Goal: Task Accomplishment & Management: Use online tool/utility

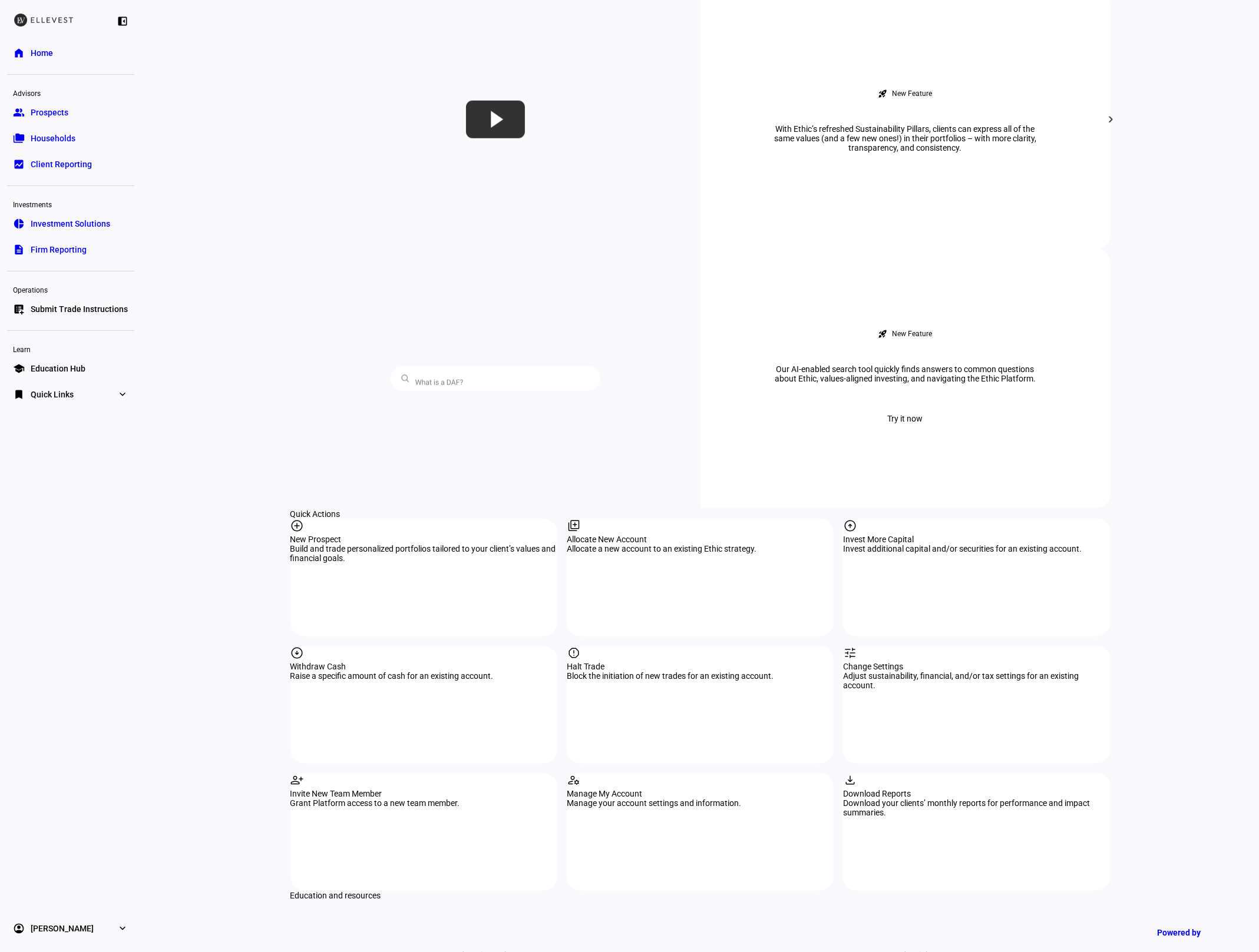
scroll to position [998, 0]
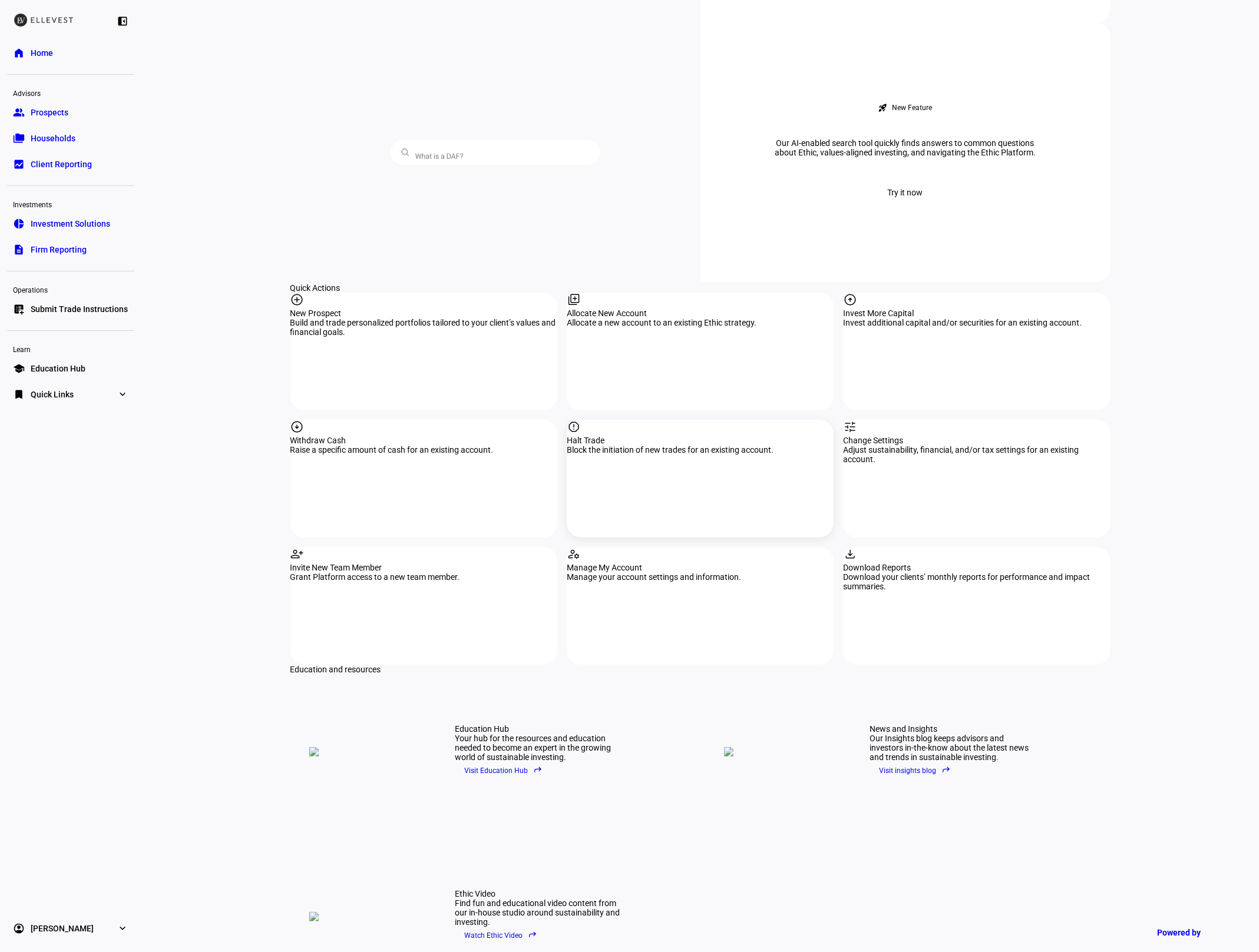
click at [661, 420] on div "report Halt Trade Block the initiation of new trades for an existing account." at bounding box center [700, 478] width 267 height 118
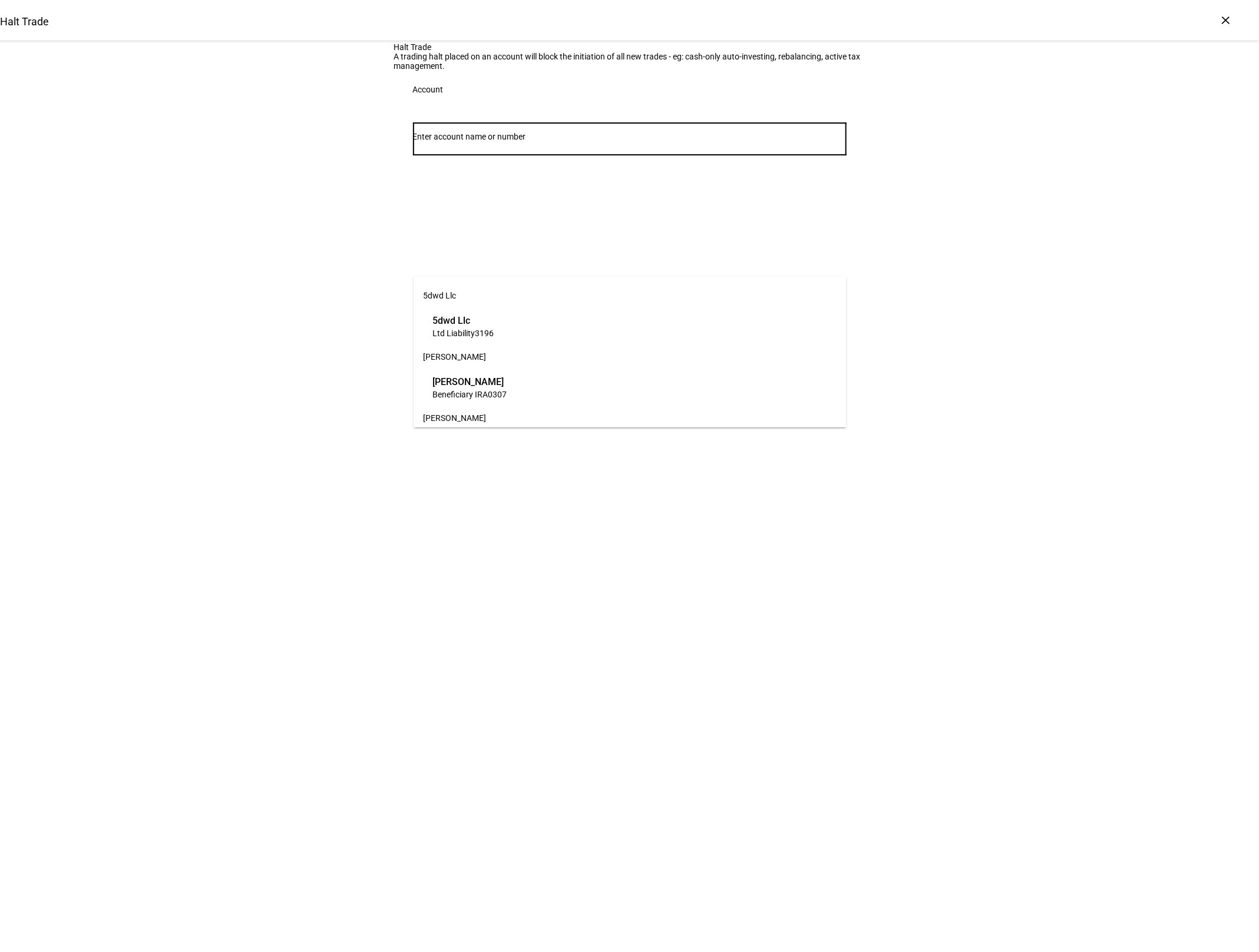
click at [490, 142] on input "Number" at bounding box center [630, 136] width 434 height 9
type input "7556"
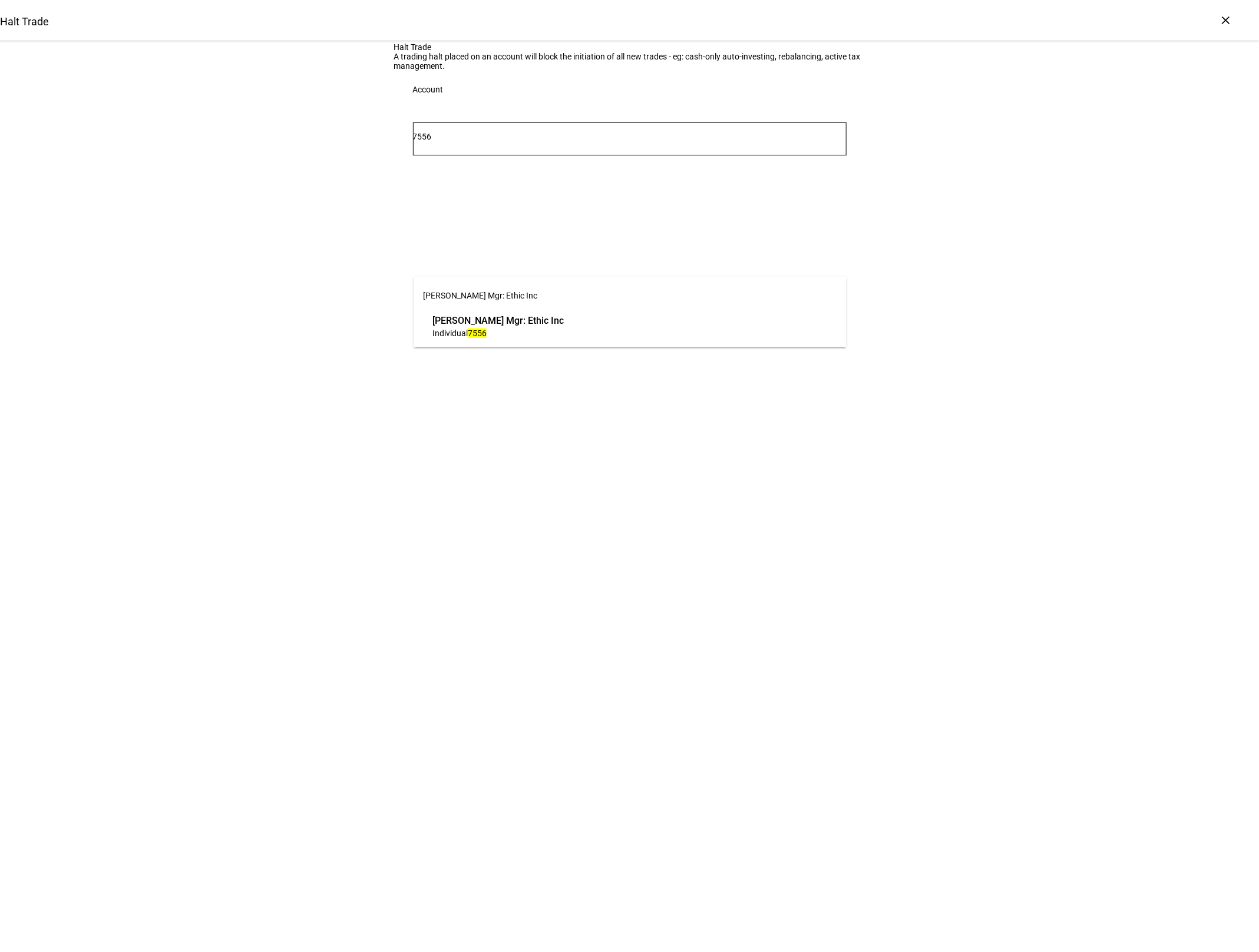
click at [497, 336] on span "Individual 7556" at bounding box center [498, 333] width 132 height 11
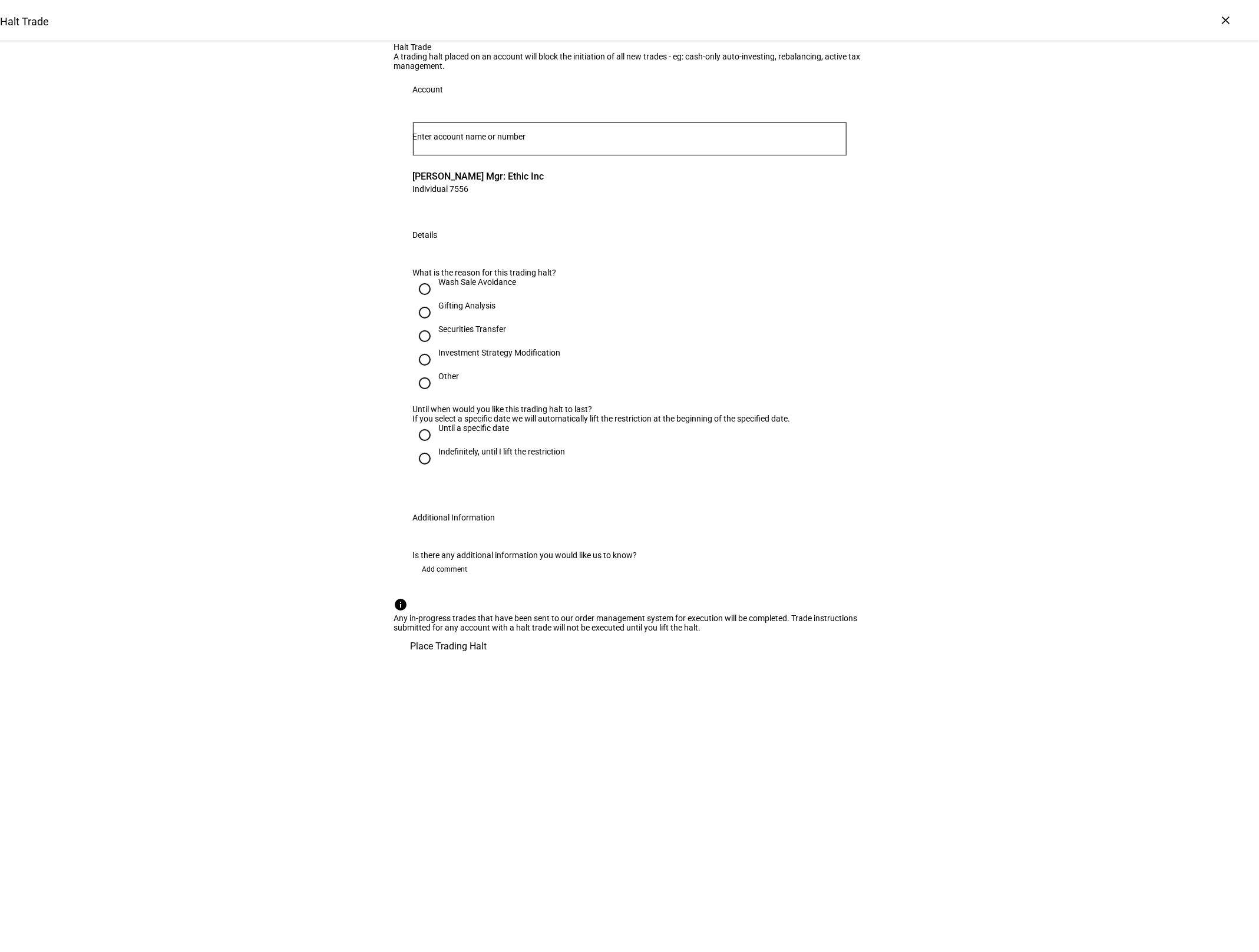
click at [464, 310] on div "Gifting Analysis" at bounding box center [468, 306] width 57 height 9
click at [436, 324] on input "Gifting Analysis" at bounding box center [424, 312] width 23 height 23
radio input "true"
click at [478, 457] on div "Indefinitely, until I lift the restriction" at bounding box center [502, 452] width 127 height 9
click at [436, 470] on input "Indefinitely, until I lift the restriction" at bounding box center [424, 458] width 23 height 23
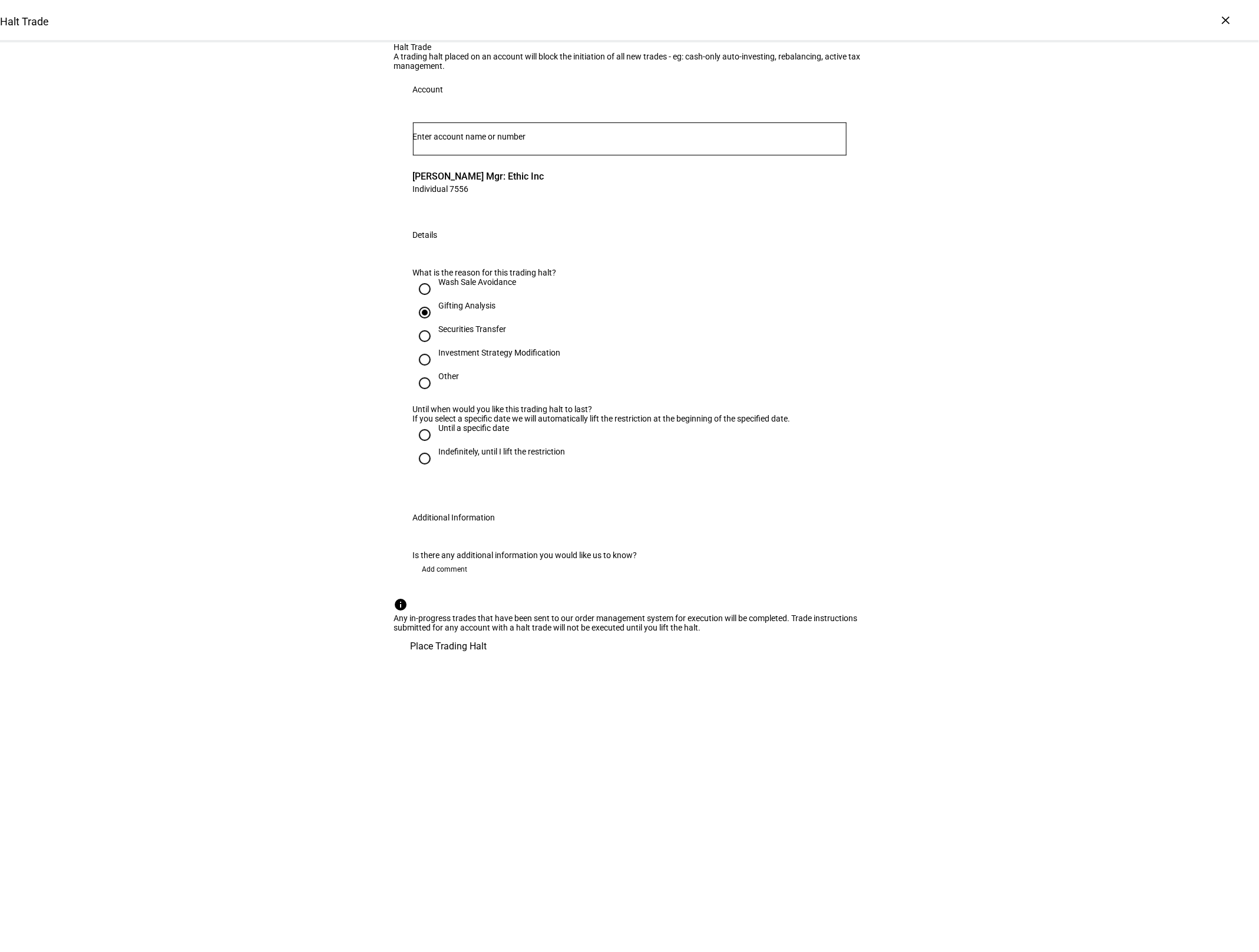
radio input "true"
click at [487, 661] on span "Place Trading Halt" at bounding box center [448, 646] width 77 height 29
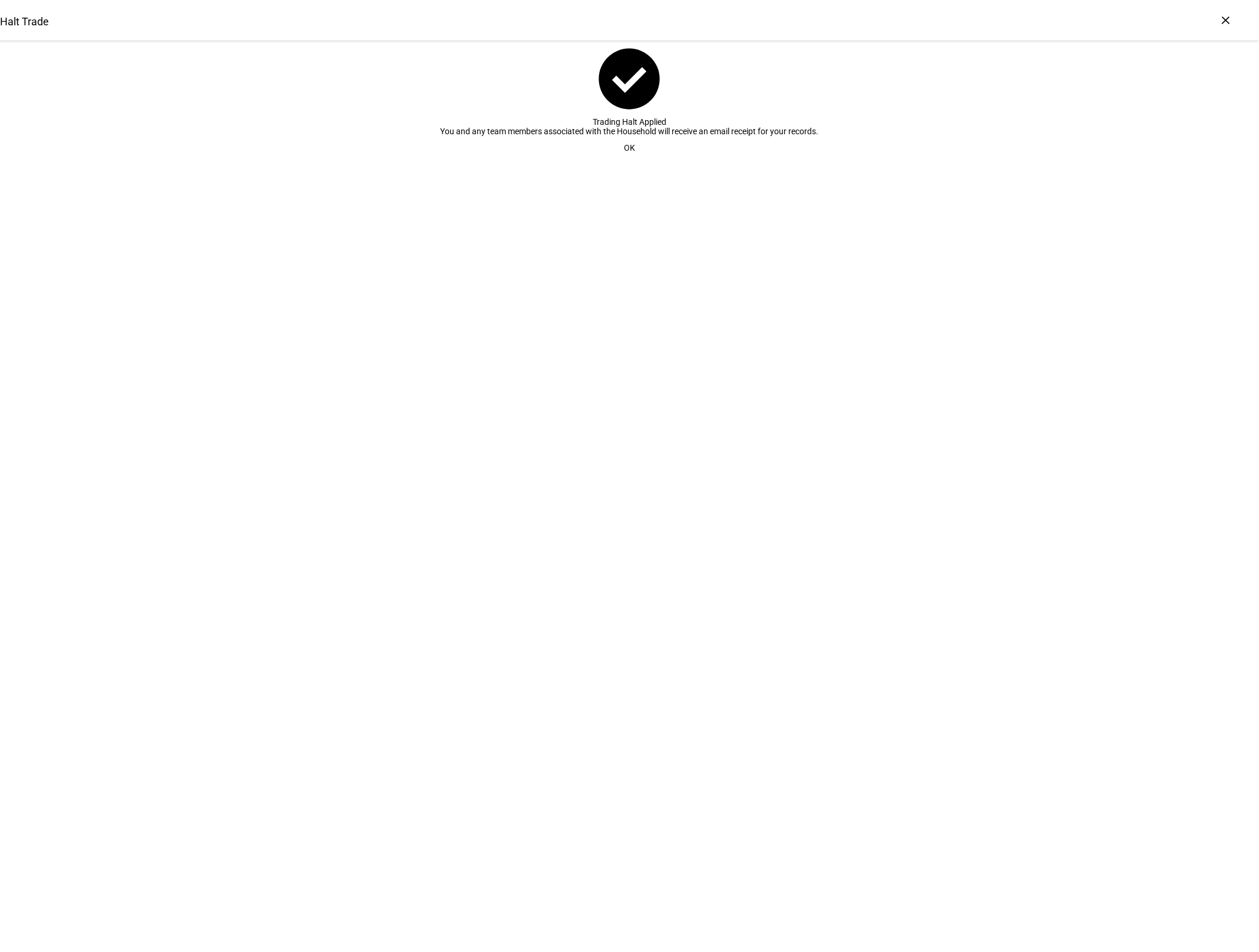
click at [624, 159] on span "OK" at bounding box center [630, 147] width 11 height 23
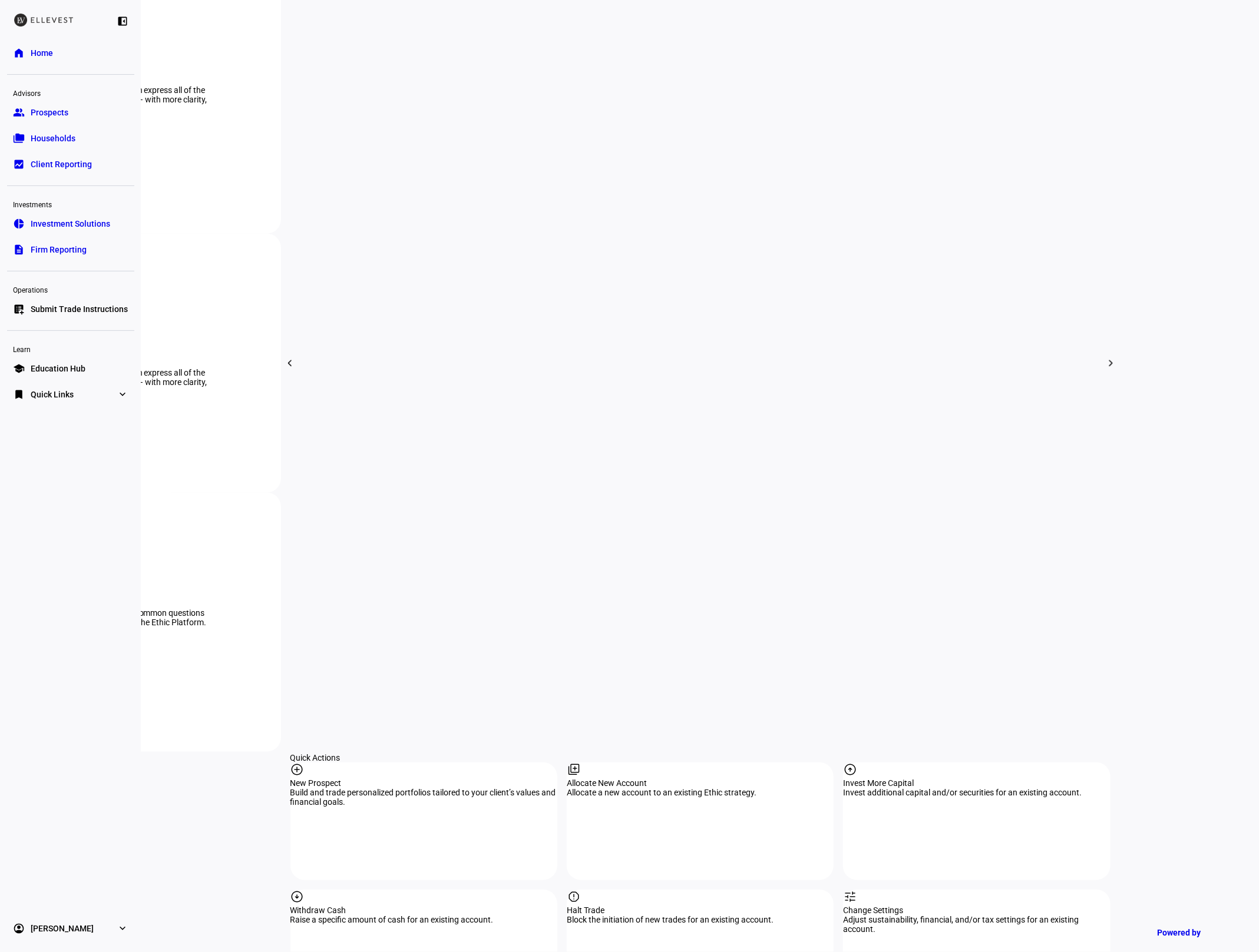
scroll to position [664, 0]
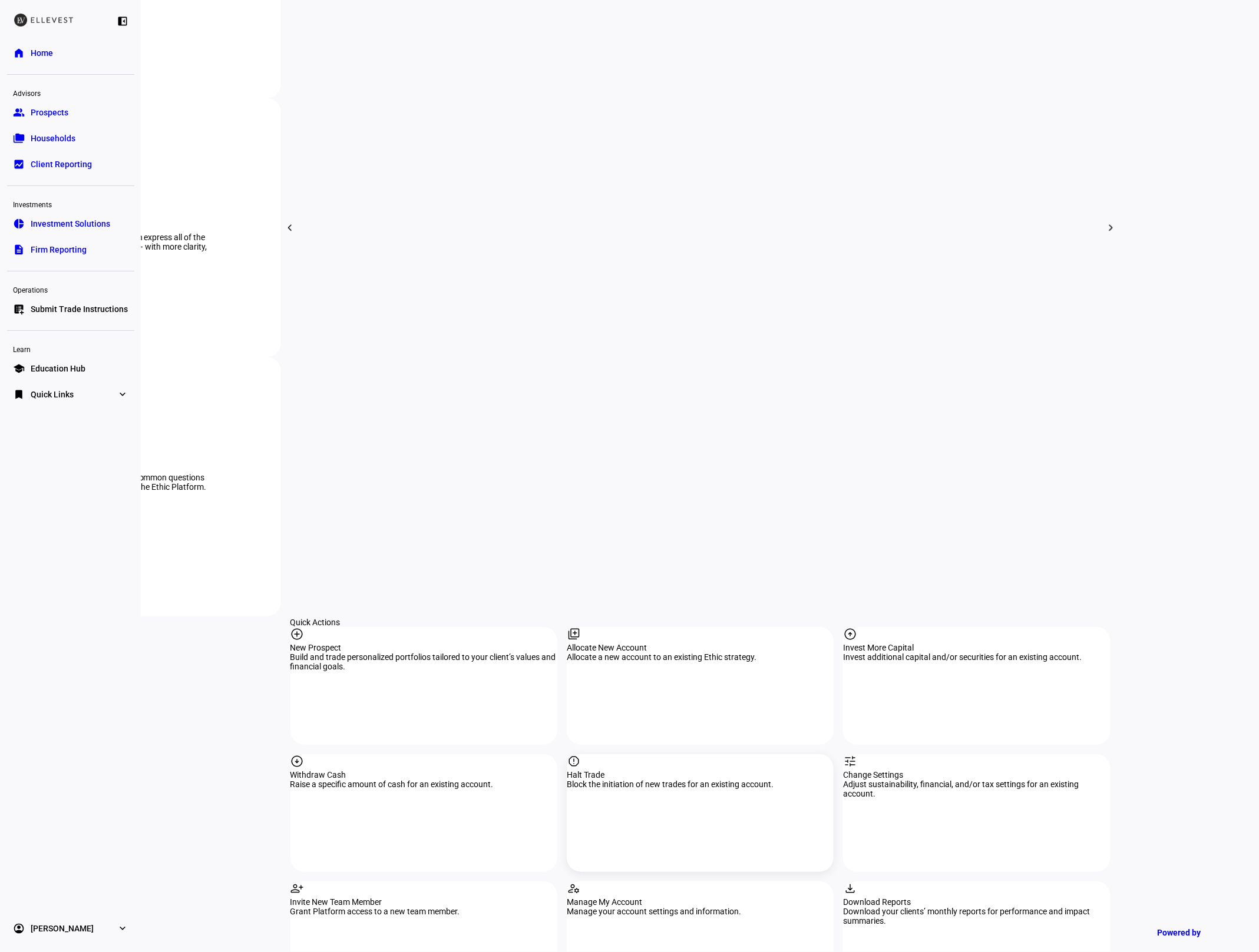
click at [675, 770] on div "Halt Trade" at bounding box center [700, 775] width 267 height 9
